Goal: Information Seeking & Learning: Learn about a topic

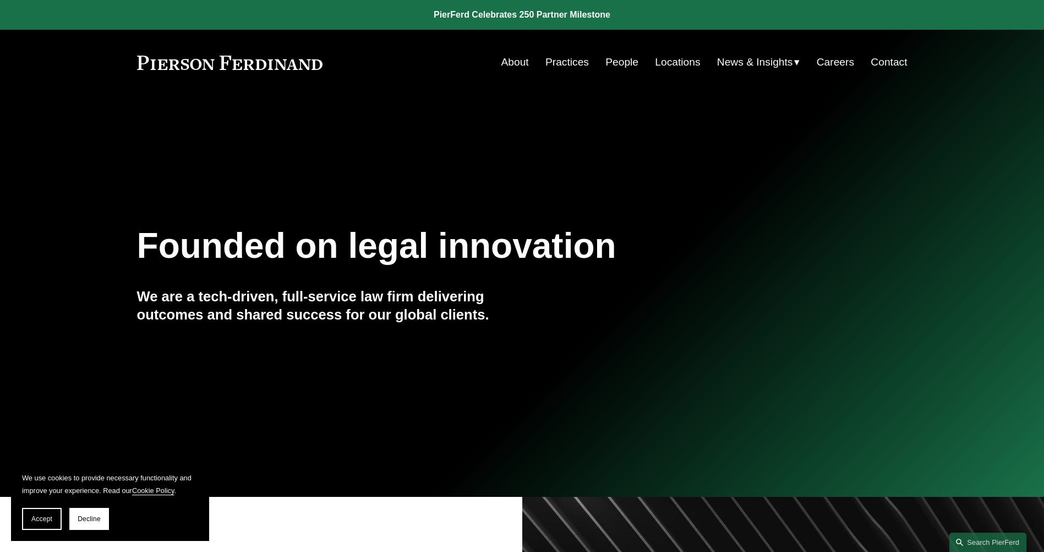
click at [565, 66] on link "Practices" at bounding box center [567, 62] width 43 height 21
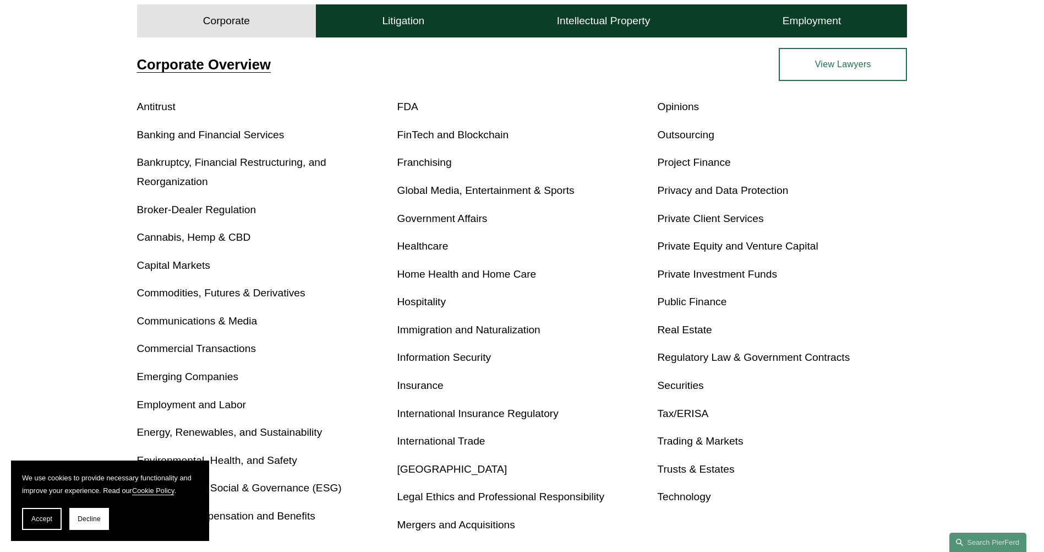
scroll to position [440, 0]
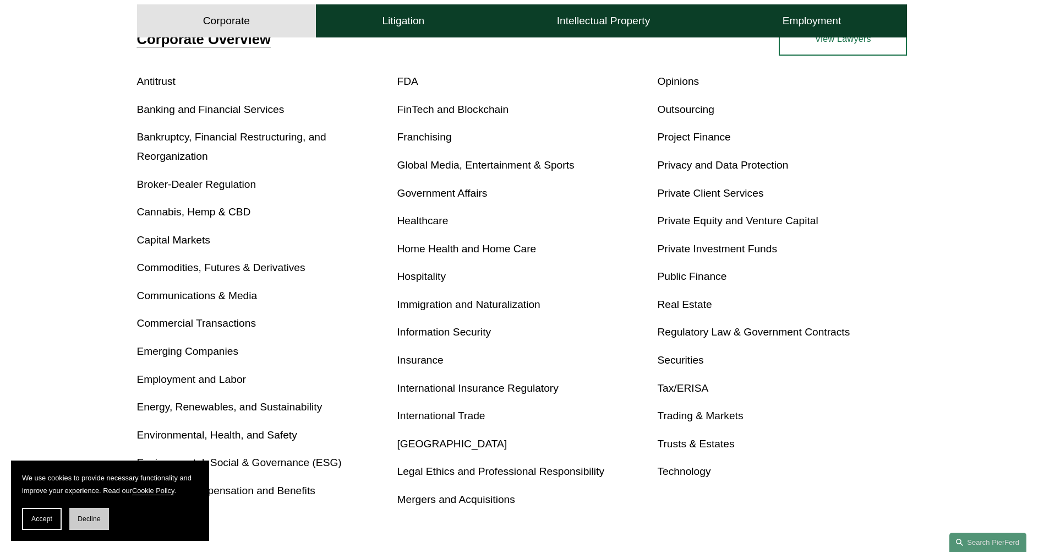
click at [105, 521] on button "Decline" at bounding box center [89, 519] width 40 height 22
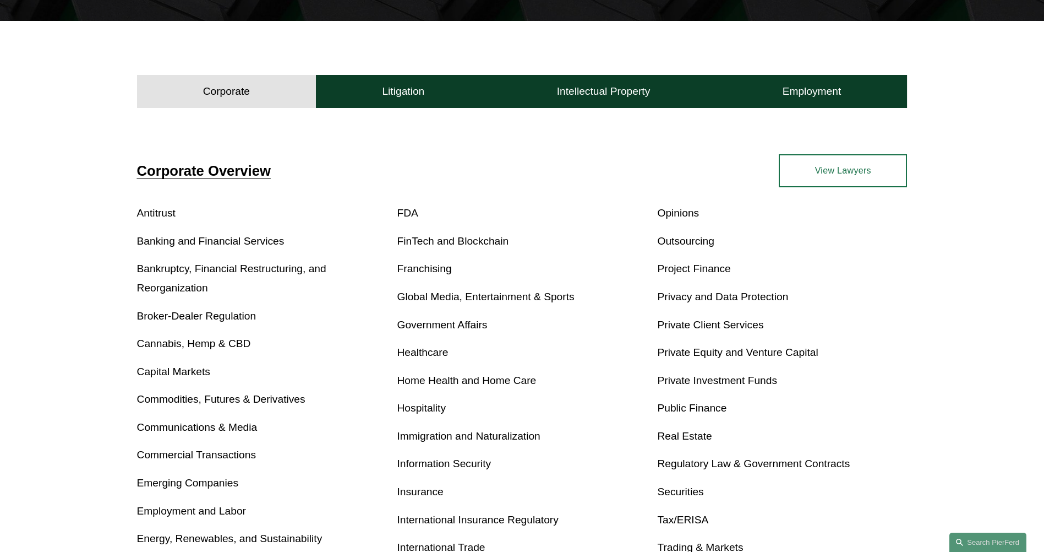
scroll to position [165, 0]
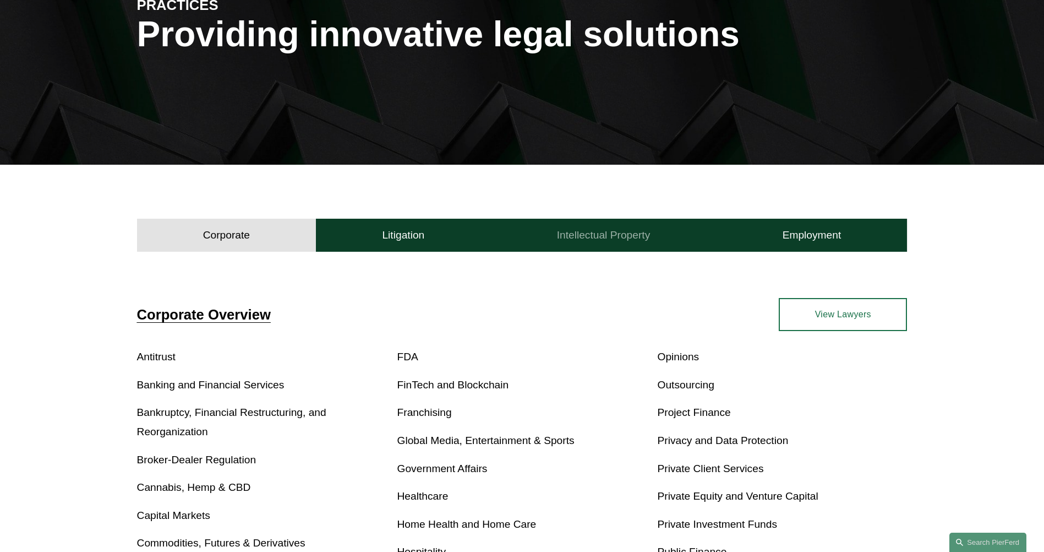
click at [674, 230] on button "Intellectual Property" at bounding box center [603, 235] width 226 height 33
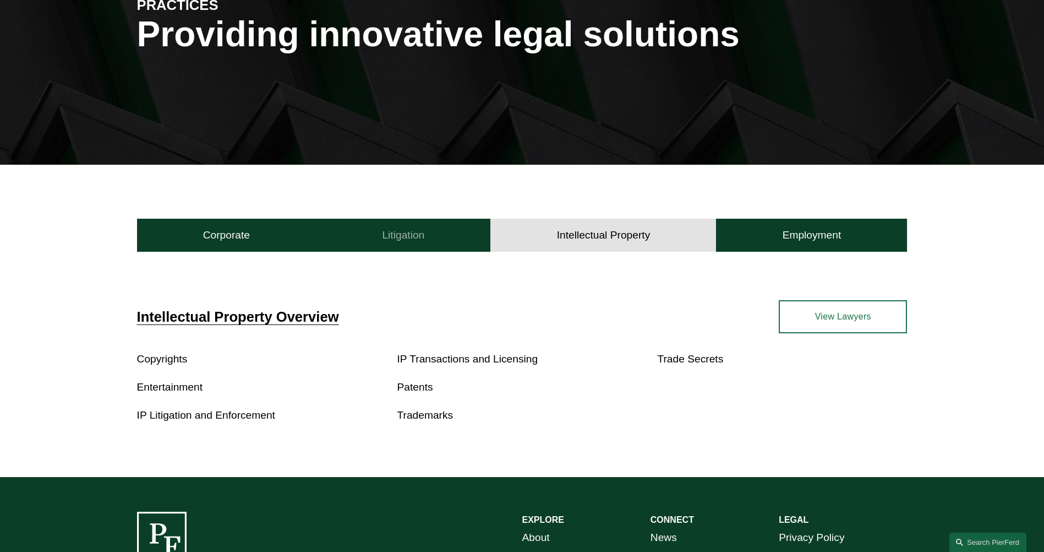
click at [428, 237] on button "Litigation" at bounding box center [403, 235] width 174 height 33
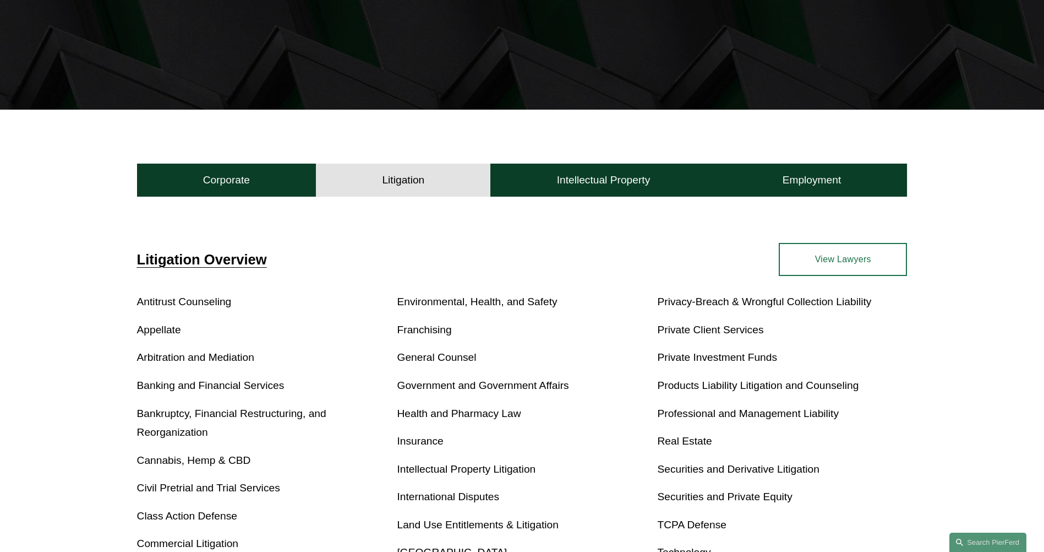
scroll to position [275, 0]
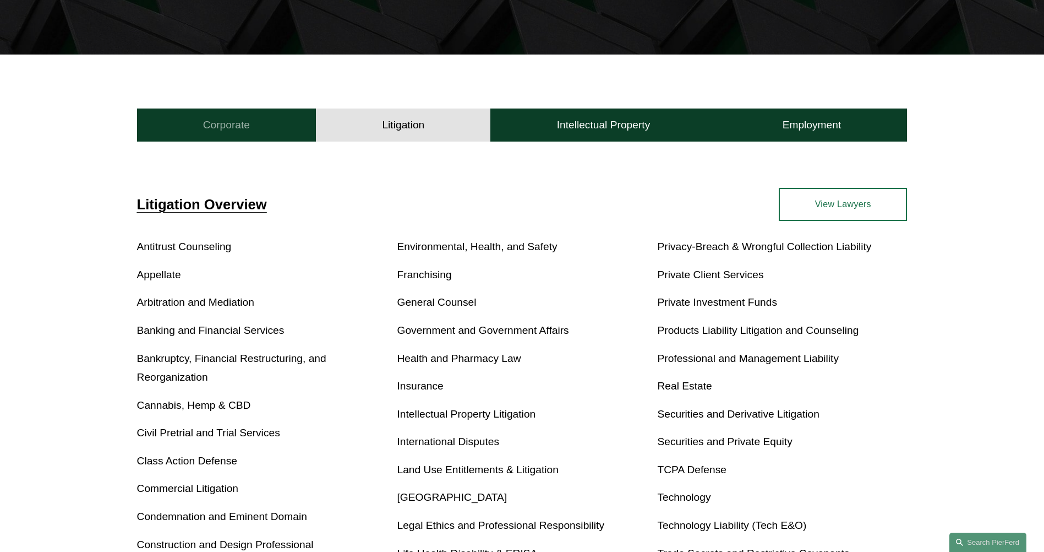
click at [270, 126] on button "Corporate" at bounding box center [226, 124] width 179 height 33
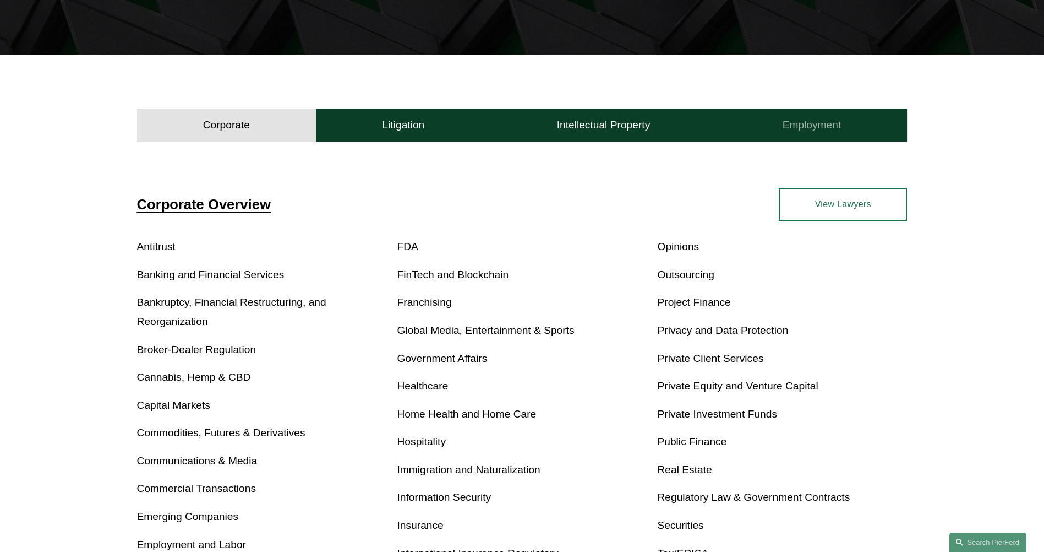
click at [815, 117] on button "Employment" at bounding box center [811, 124] width 191 height 33
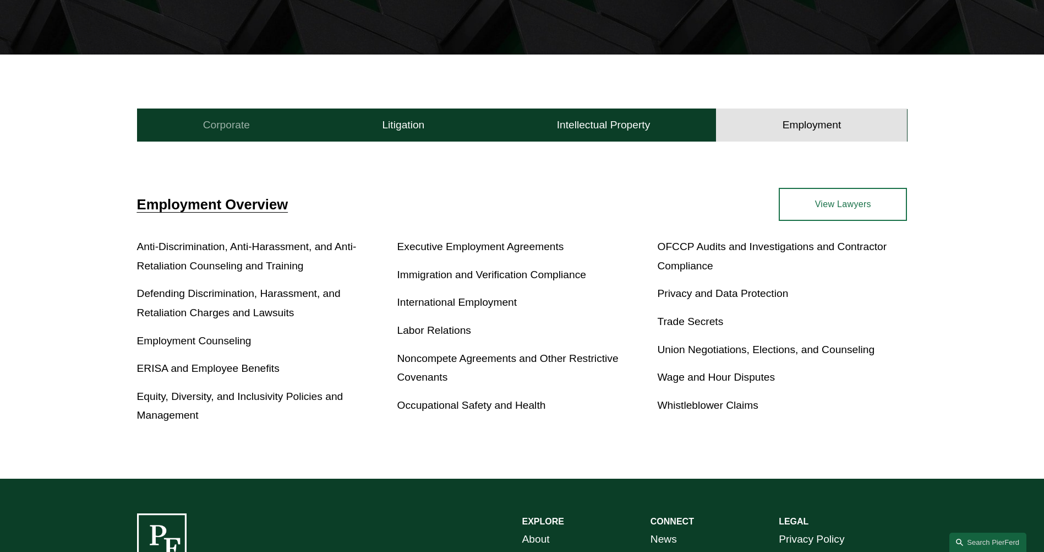
click at [253, 128] on button "Corporate" at bounding box center [226, 124] width 179 height 33
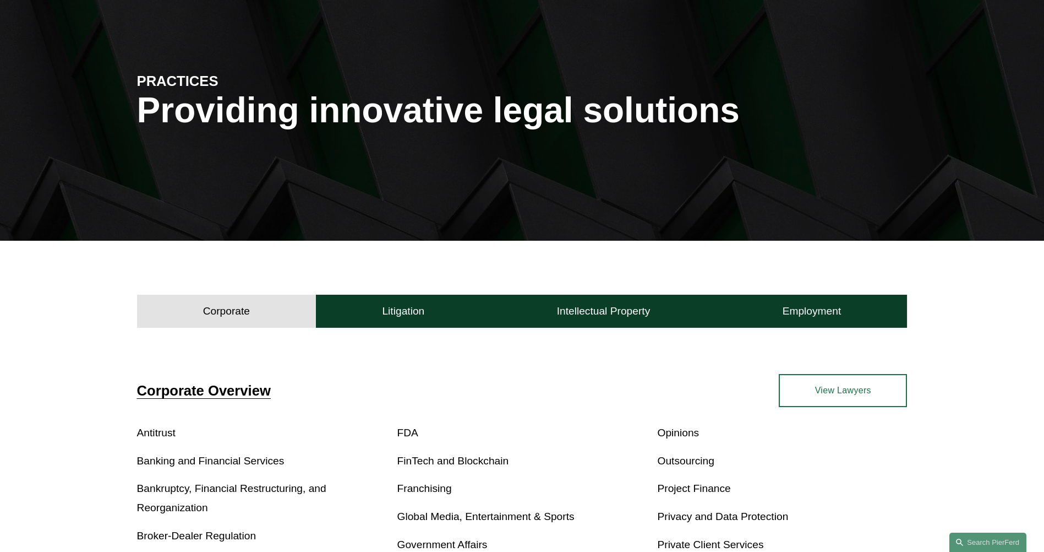
scroll to position [0, 0]
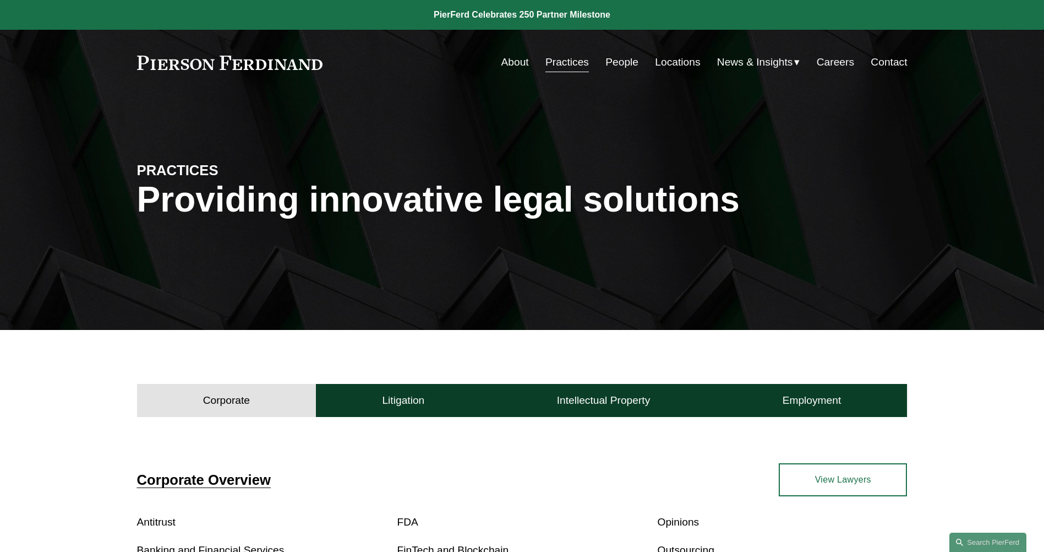
click at [564, 65] on link "Practices" at bounding box center [567, 62] width 43 height 21
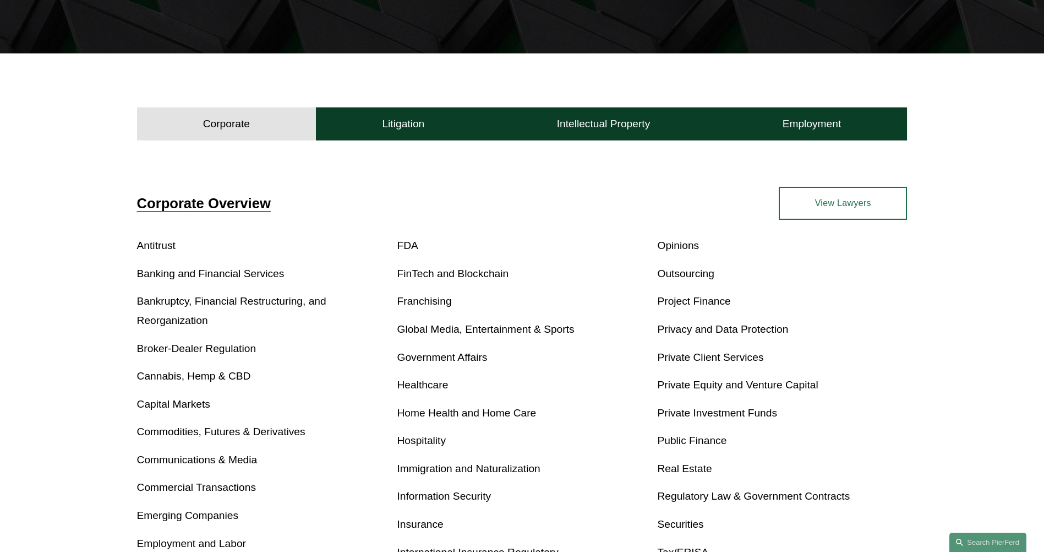
scroll to position [275, 0]
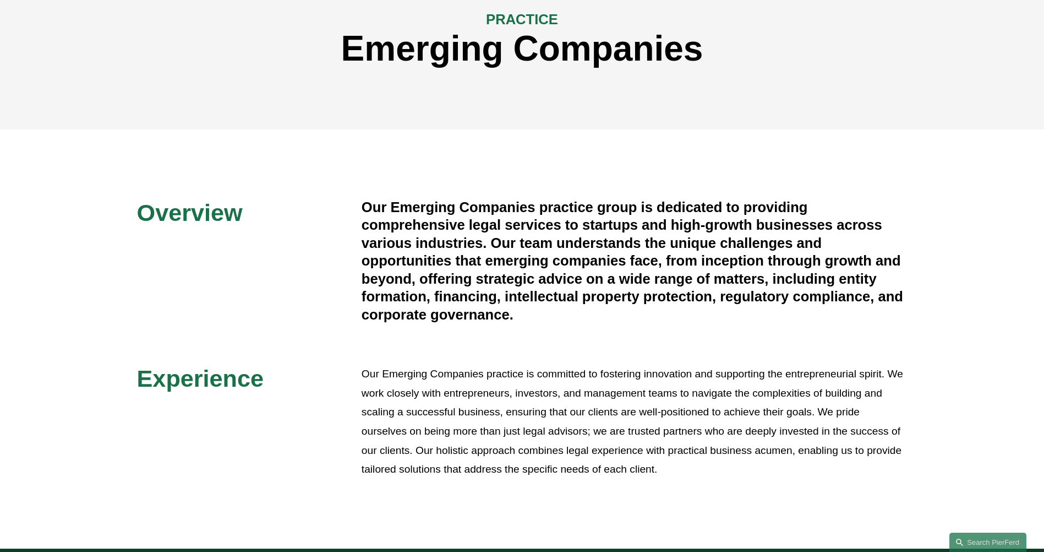
scroll to position [165, 0]
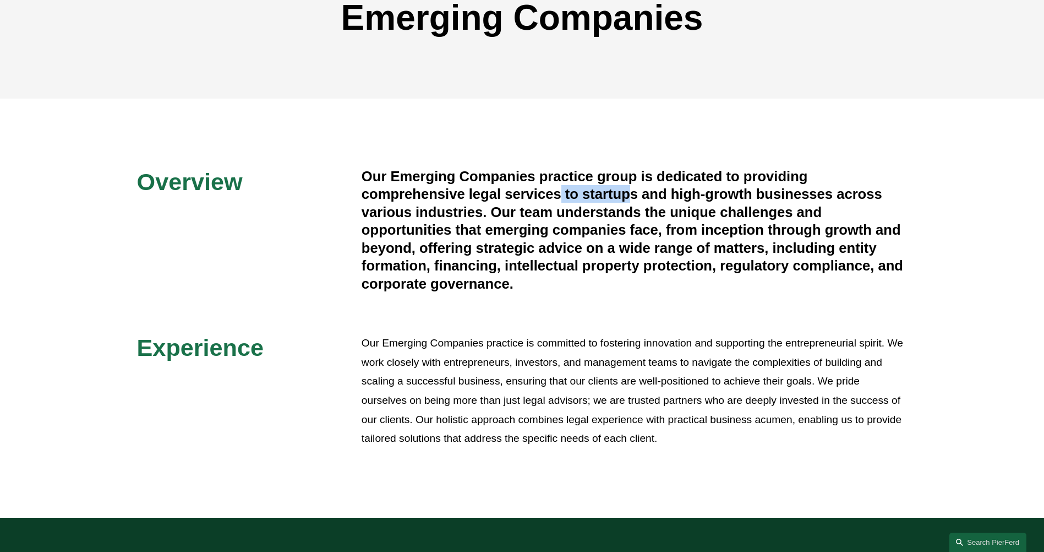
drag, startPoint x: 564, startPoint y: 197, endPoint x: 664, endPoint y: 200, distance: 100.2
click at [664, 199] on h4 "Our Emerging Companies practice group is dedicated to providing comprehensive l…" at bounding box center [635, 229] width 546 height 125
drag, startPoint x: 664, startPoint y: 200, endPoint x: 722, endPoint y: 197, distance: 57.3
click at [721, 197] on h4 "Our Emerging Companies practice group is dedicated to providing comprehensive l…" at bounding box center [635, 229] width 546 height 125
click at [748, 365] on p "Our Emerging Companies practice is committed to fostering innovation and suppor…" at bounding box center [635, 391] width 546 height 114
